Goal: Browse casually

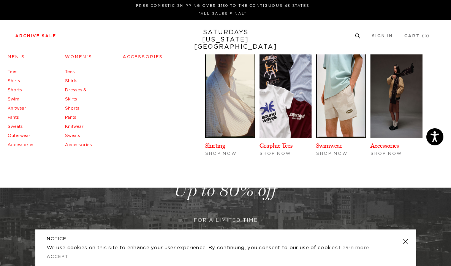
click at [14, 143] on link "Accessories" at bounding box center [21, 145] width 27 height 4
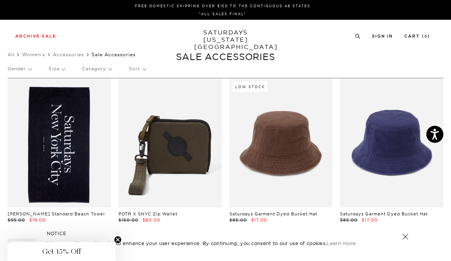
scroll to position [0, 1]
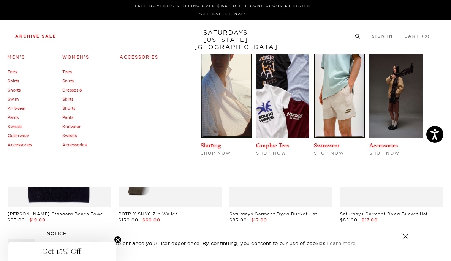
click at [15, 125] on link "Sweats" at bounding box center [15, 126] width 14 height 5
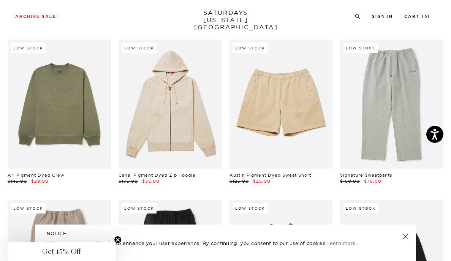
scroll to position [519, 0]
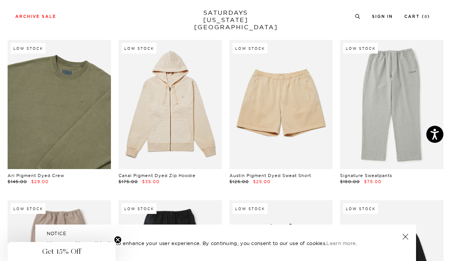
click at [71, 117] on link at bounding box center [59, 104] width 103 height 129
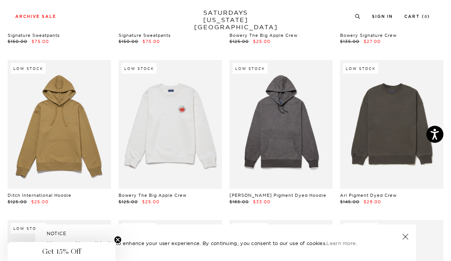
scroll to position [825, 3]
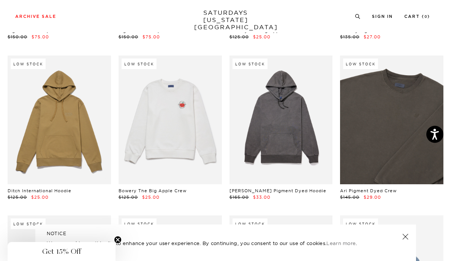
click at [366, 148] on link at bounding box center [391, 120] width 103 height 129
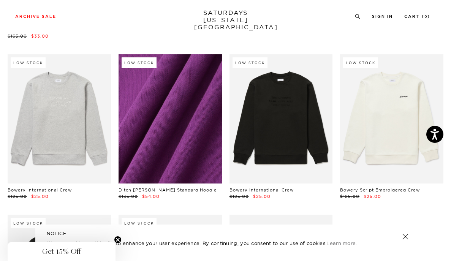
scroll to position [1486, 1]
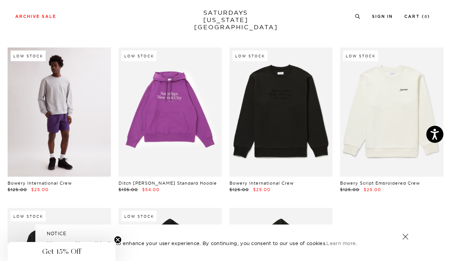
click at [79, 70] on link at bounding box center [59, 112] width 103 height 129
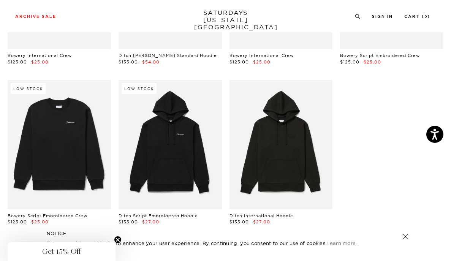
scroll to position [1616, 1]
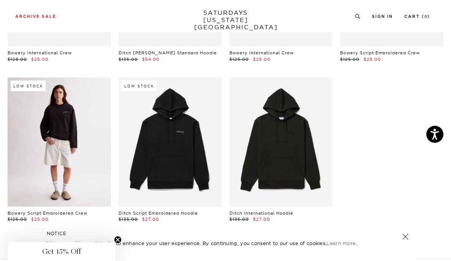
click at [85, 136] on link at bounding box center [59, 142] width 103 height 129
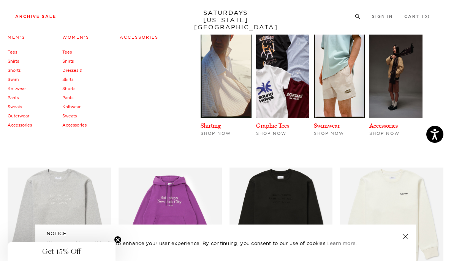
scroll to position [1377, 1]
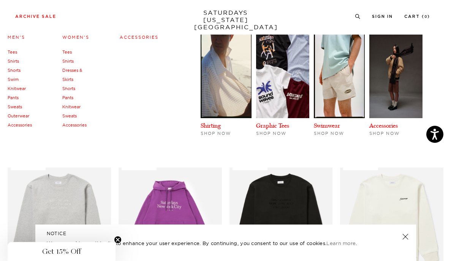
click at [12, 51] on link "Tees" at bounding box center [13, 51] width 10 height 5
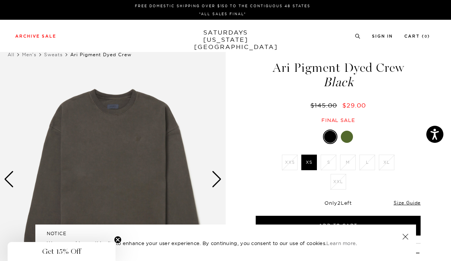
click at [350, 136] on div at bounding box center [347, 137] width 12 height 12
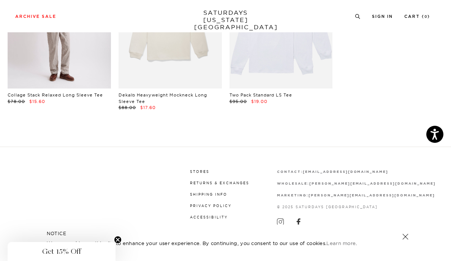
scroll to position [1080, 0]
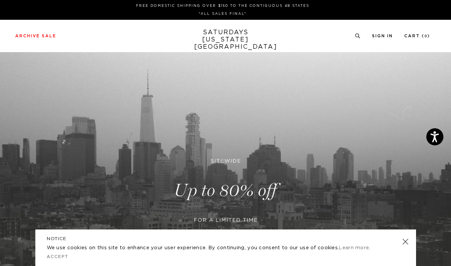
click at [404, 240] on link at bounding box center [405, 241] width 11 height 11
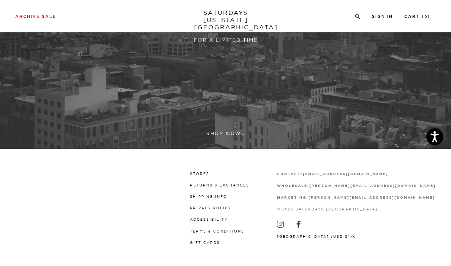
scroll to position [179, 0]
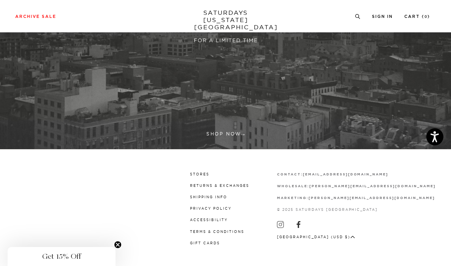
click at [231, 132] on link at bounding box center [225, 11] width 451 height 276
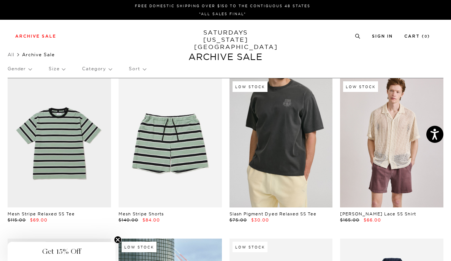
click at [302, 123] on link at bounding box center [281, 142] width 103 height 129
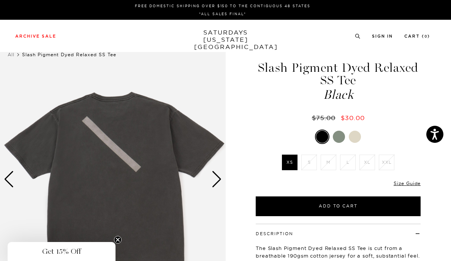
click at [341, 136] on div at bounding box center [339, 137] width 12 height 12
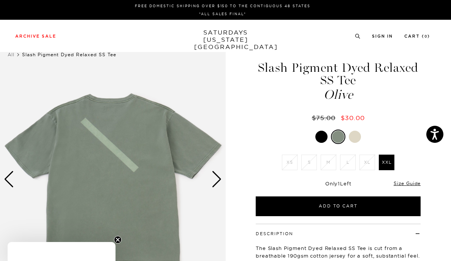
click at [356, 134] on div at bounding box center [355, 137] width 12 height 12
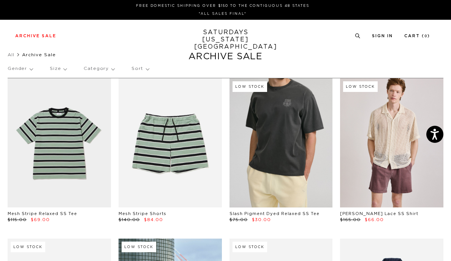
click at [270, 135] on link at bounding box center [281, 142] width 103 height 129
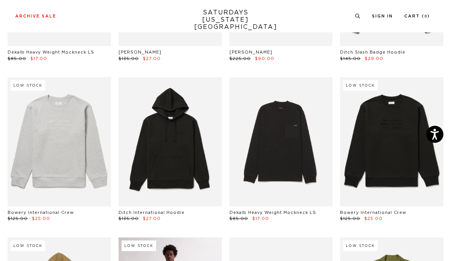
scroll to position [3079, 0]
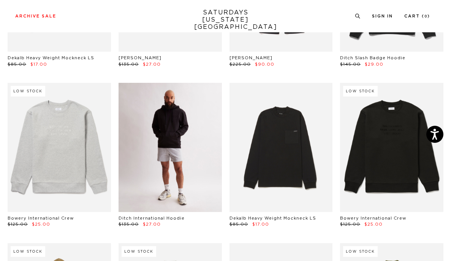
click at [181, 119] on link at bounding box center [170, 147] width 103 height 129
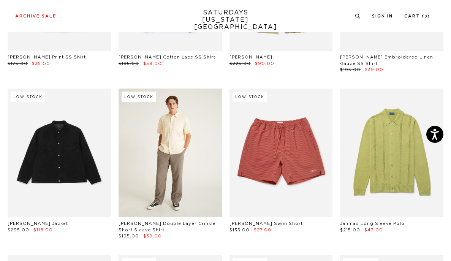
scroll to position [4696, 1]
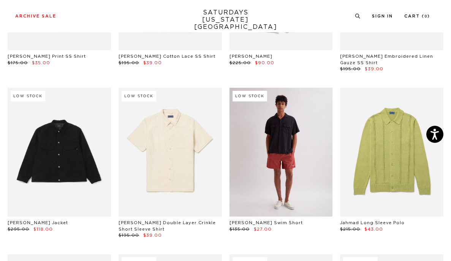
click at [286, 88] on link at bounding box center [281, 152] width 103 height 129
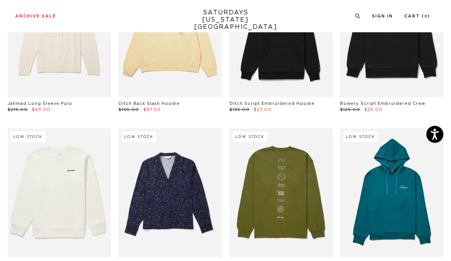
scroll to position [4984, 0]
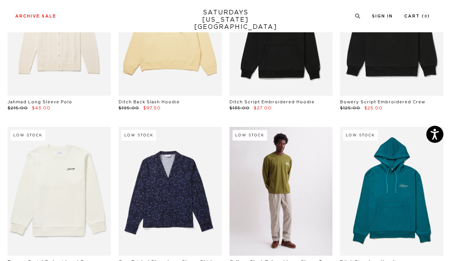
click at [287, 127] on link at bounding box center [281, 191] width 103 height 129
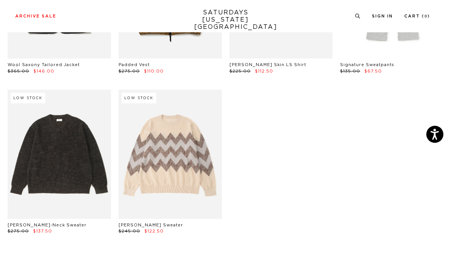
scroll to position [10688, 2]
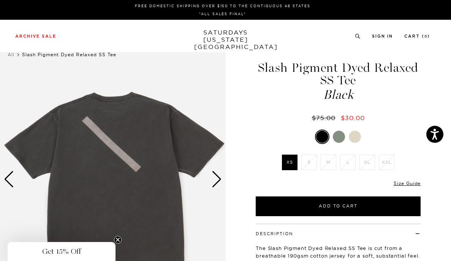
click at [387, 163] on li "XXL" at bounding box center [386, 163] width 19 height 16
